Goal: Transaction & Acquisition: Purchase product/service

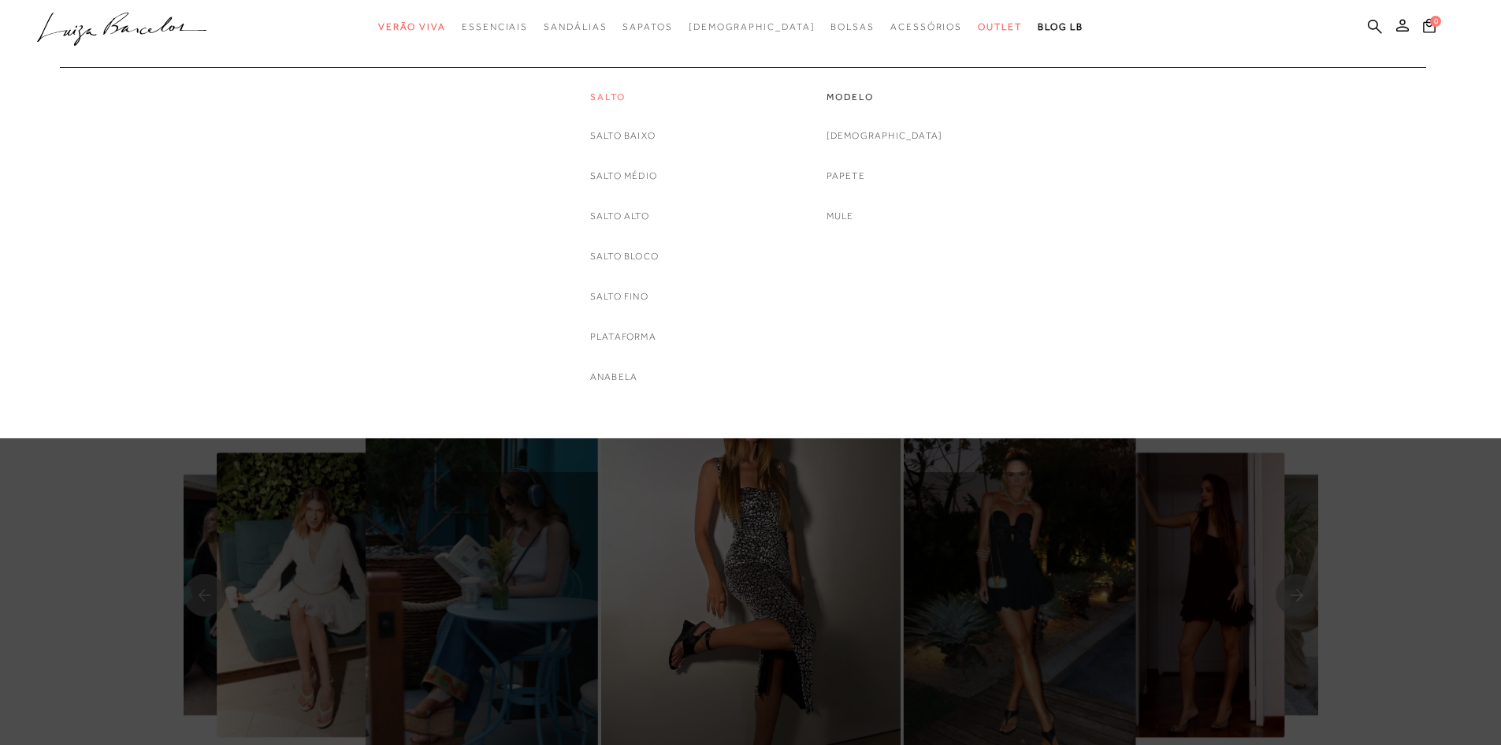
click at [608, 91] on link "Salto" at bounding box center [624, 97] width 69 height 13
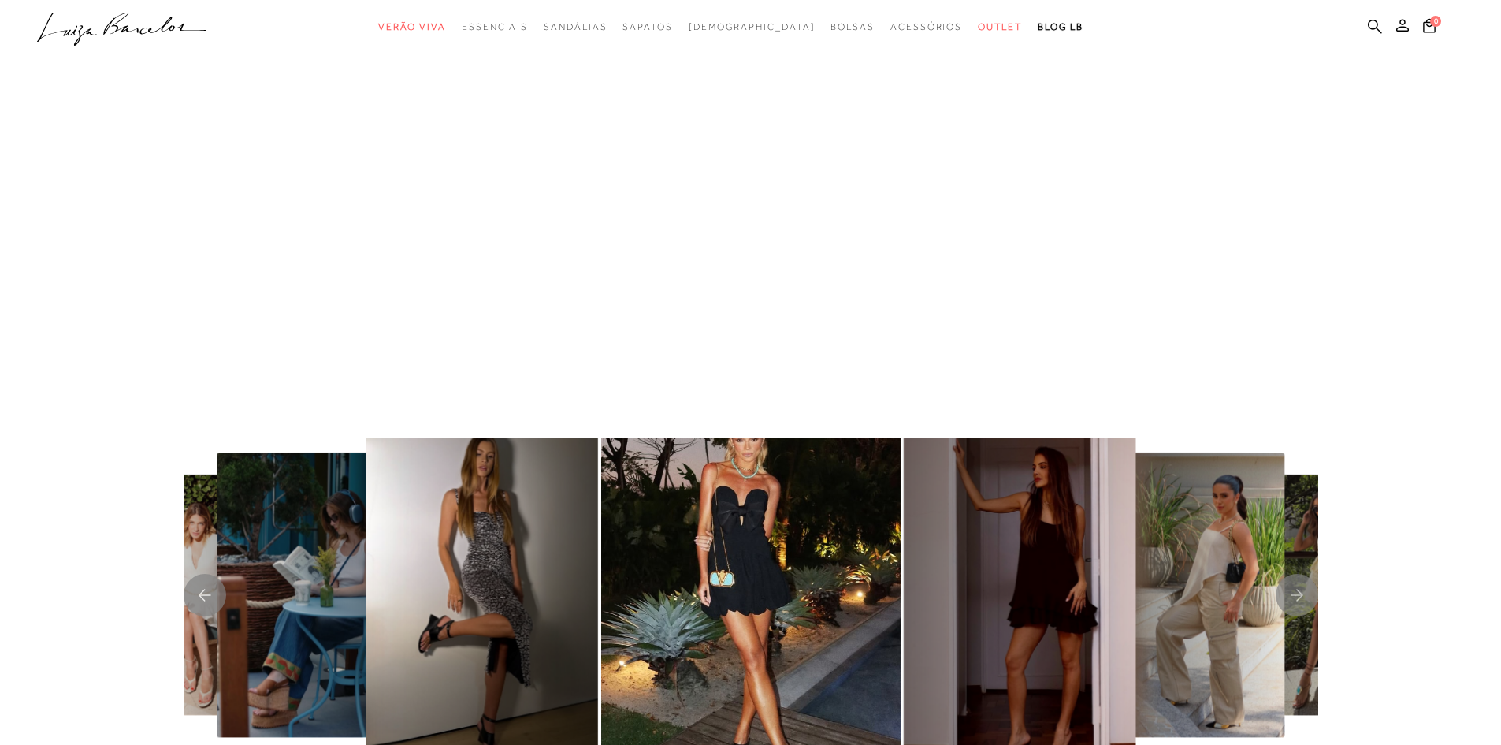
scroll to position [1, 0]
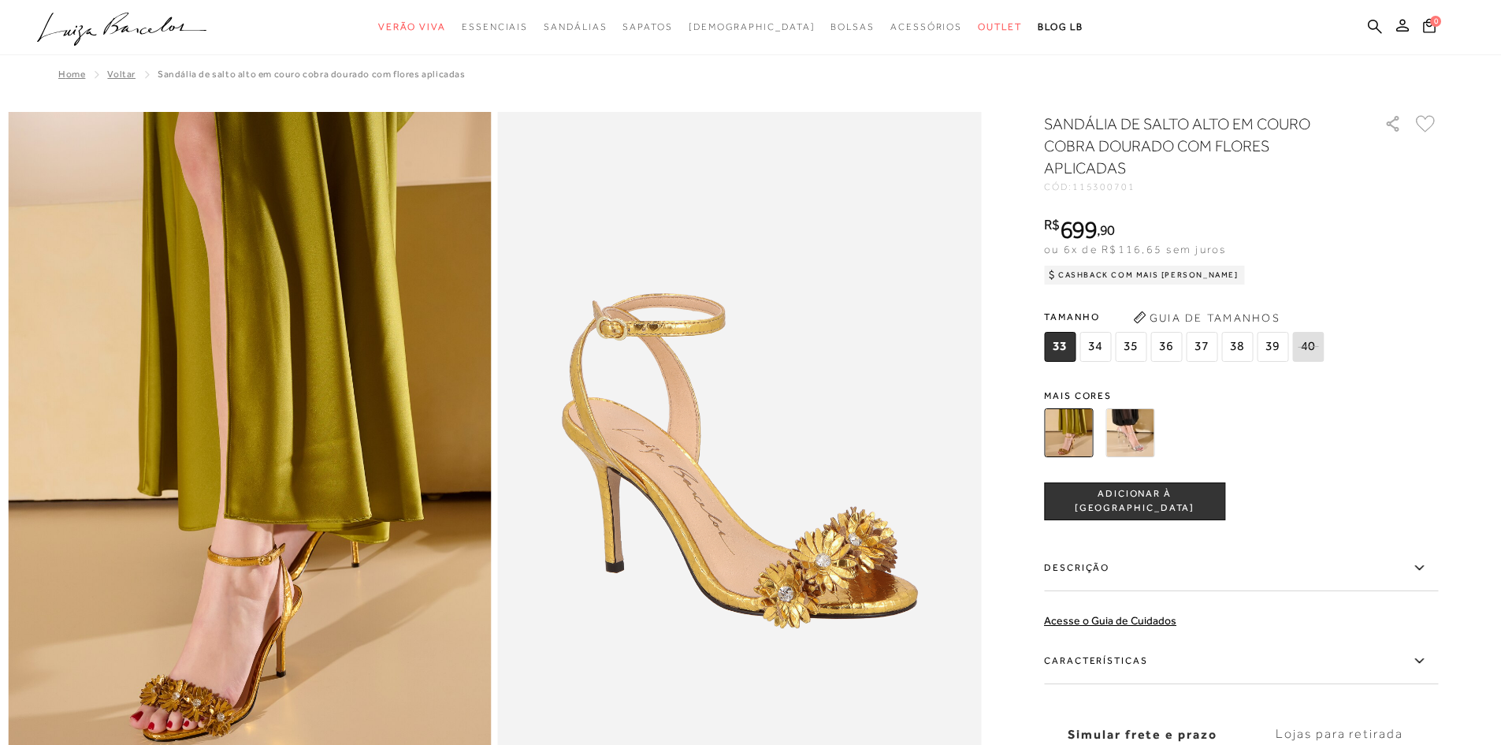
drag, startPoint x: 1136, startPoint y: 417, endPoint x: 1145, endPoint y: 422, distance: 9.9
click at [1136, 417] on img at bounding box center [1130, 432] width 49 height 49
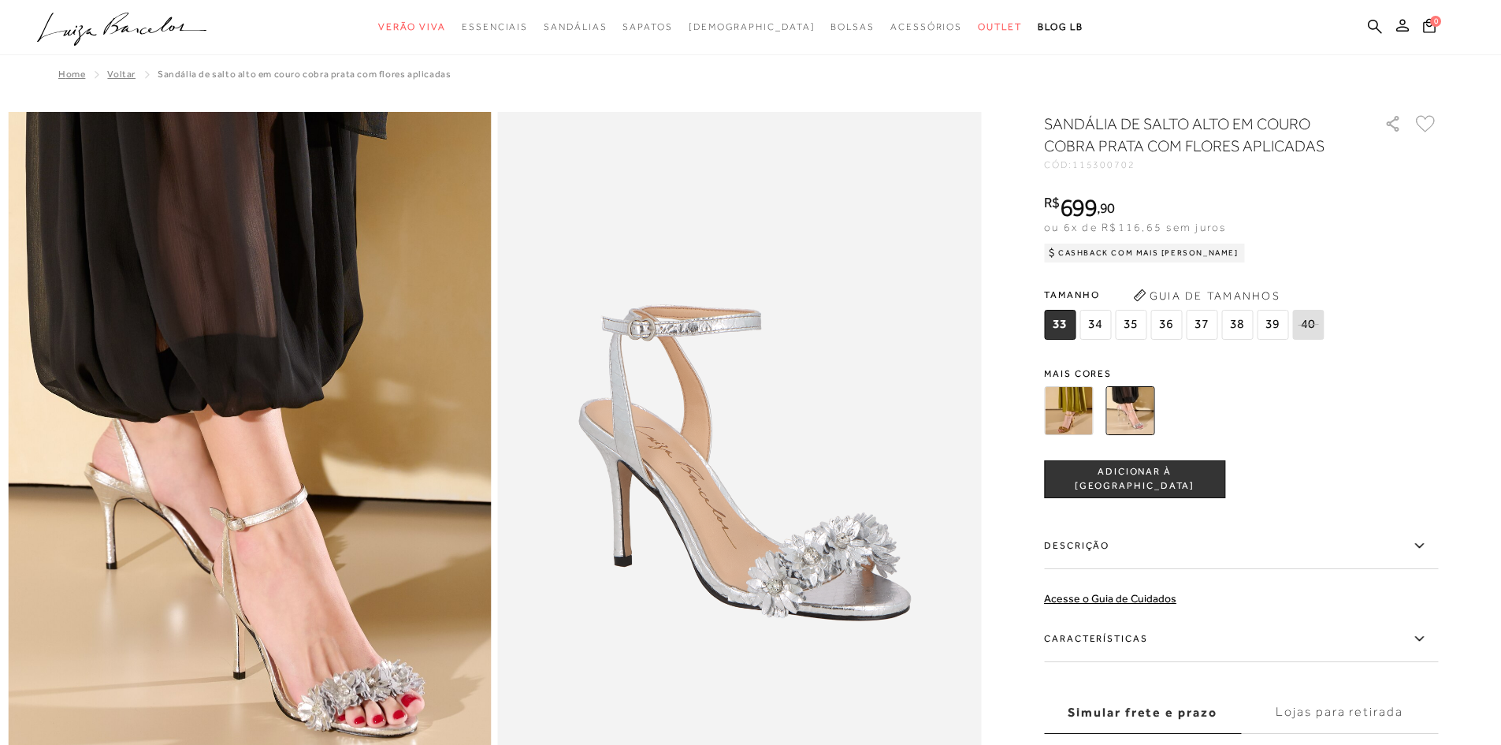
drag, startPoint x: 1074, startPoint y: 418, endPoint x: 1066, endPoint y: 432, distance: 16.2
click at [1074, 418] on img at bounding box center [1068, 410] width 49 height 49
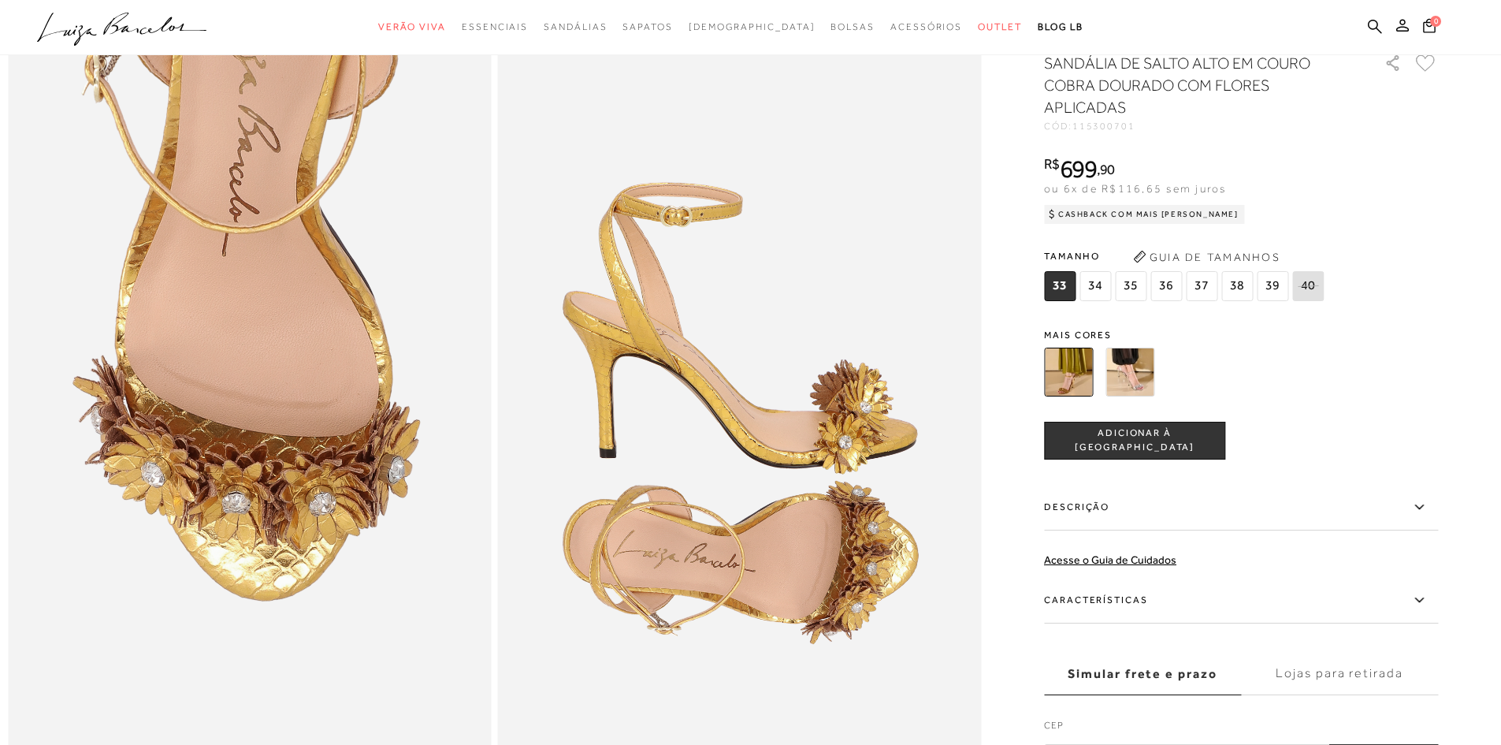
scroll to position [1418, 0]
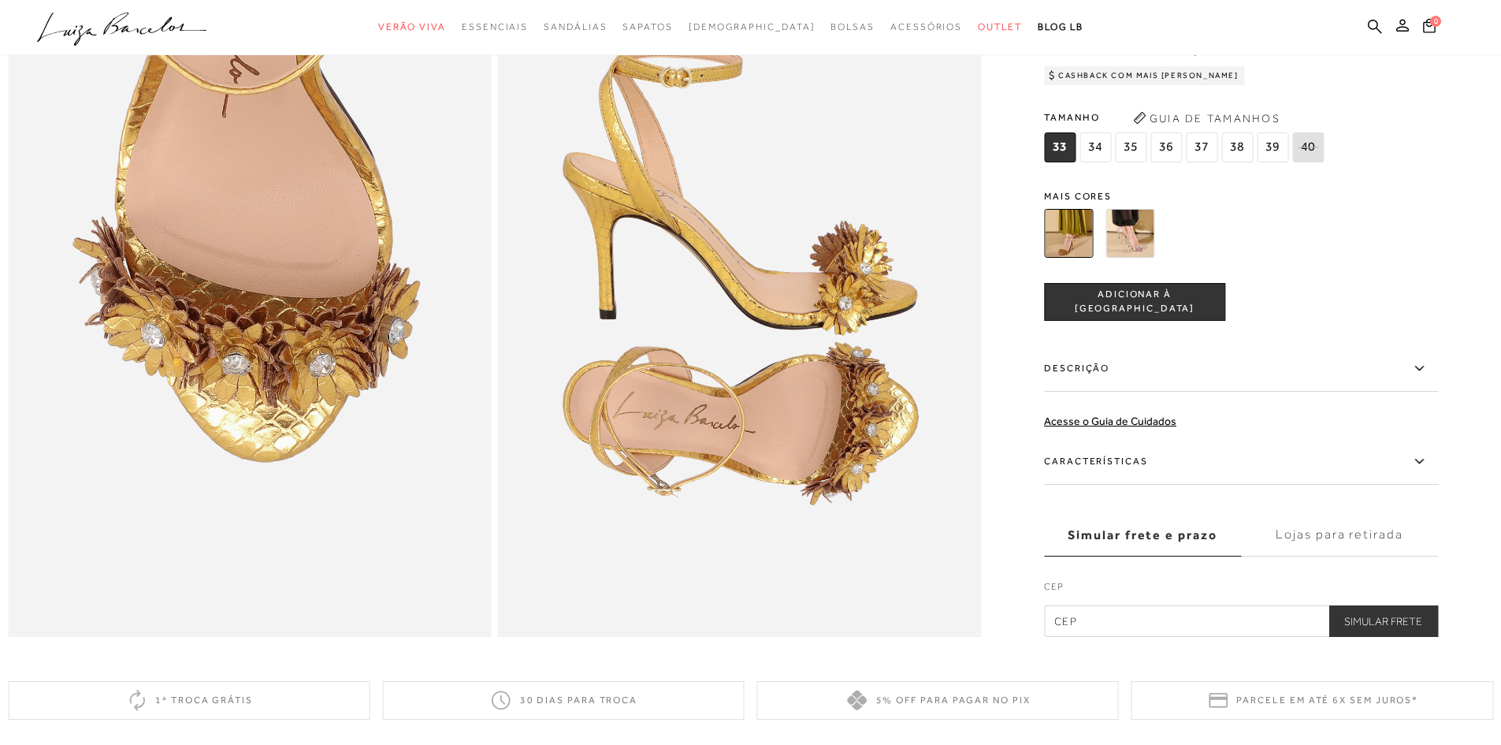
click at [1429, 378] on icon at bounding box center [1419, 369] width 19 height 20
click at [0, 0] on input "Descrição" at bounding box center [0, 0] width 0 height 0
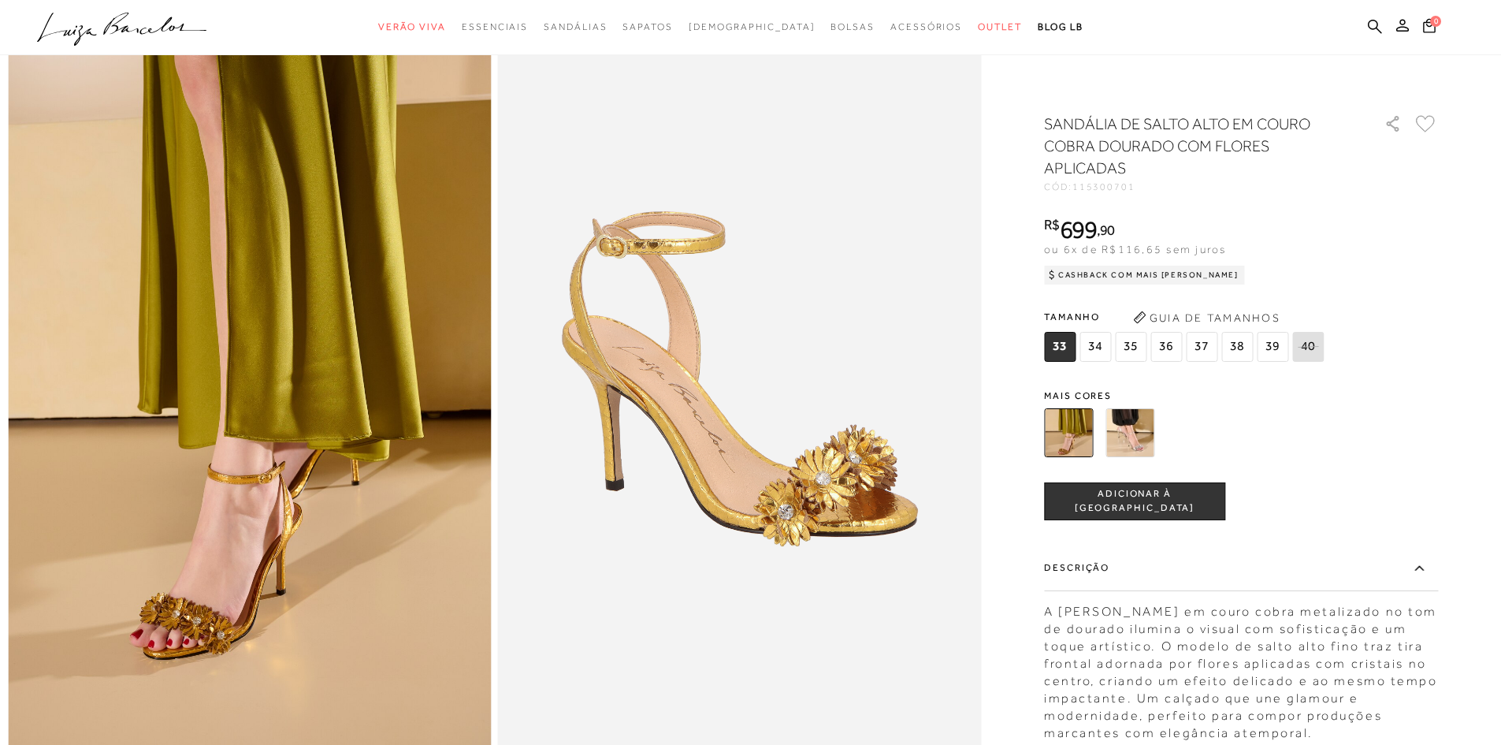
scroll to position [0, 0]
